Goal: Task Accomplishment & Management: Manage account settings

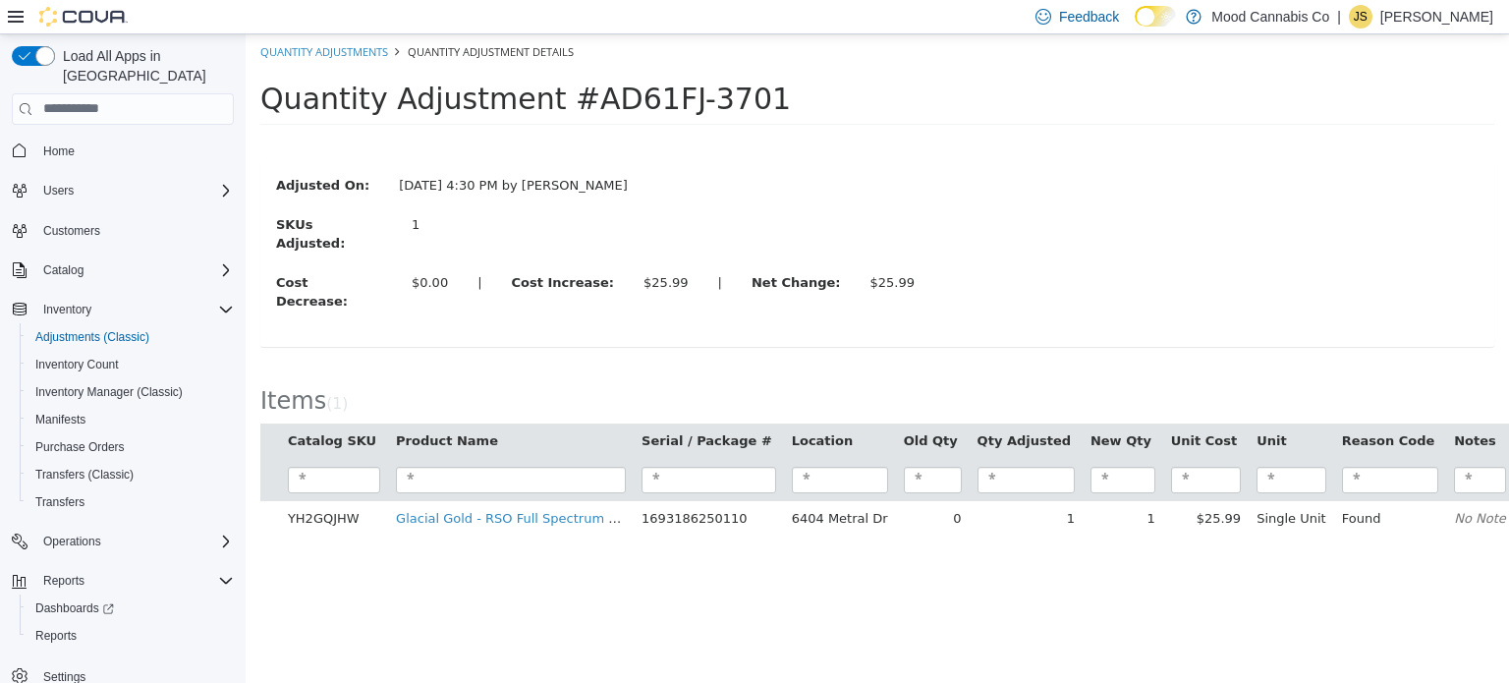
scroll to position [4, 0]
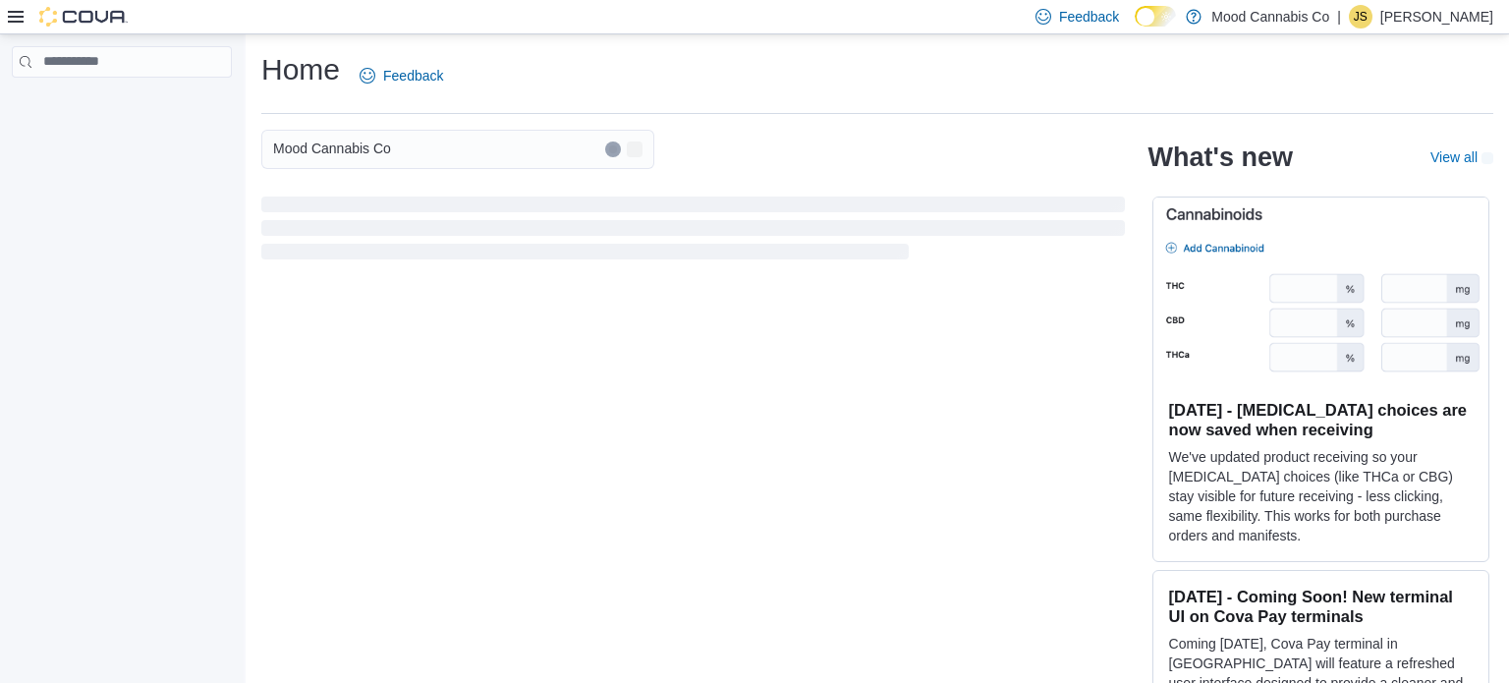
click at [1460, 18] on p "[PERSON_NAME]" at bounding box center [1436, 17] width 113 height 24
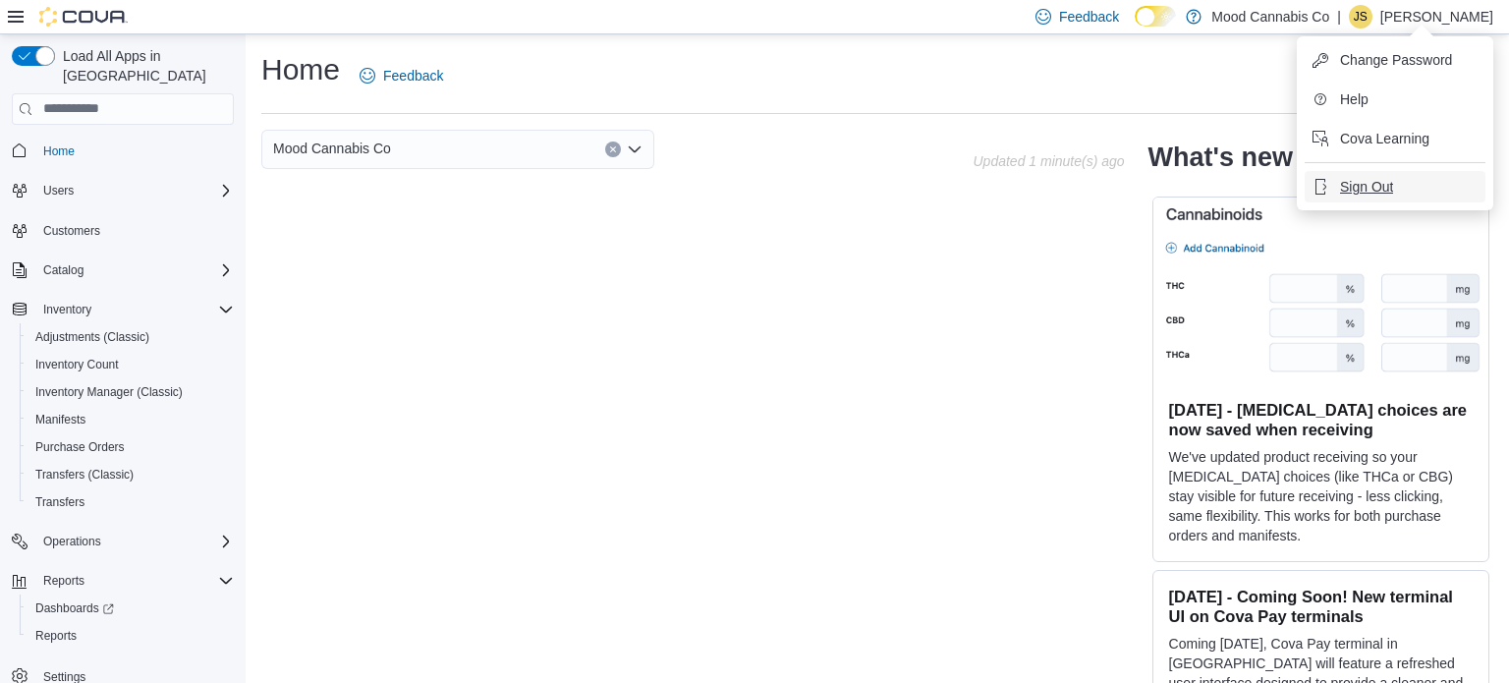
click at [1371, 194] on span "Sign Out" at bounding box center [1366, 187] width 53 height 20
